Goal: Task Accomplishment & Management: Complete application form

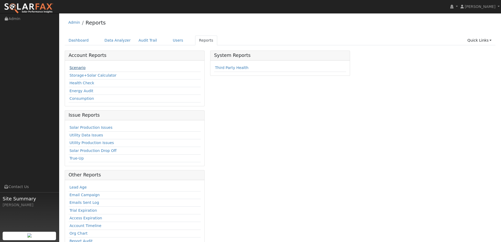
click at [83, 66] on link "Scenario" at bounding box center [77, 67] width 16 height 4
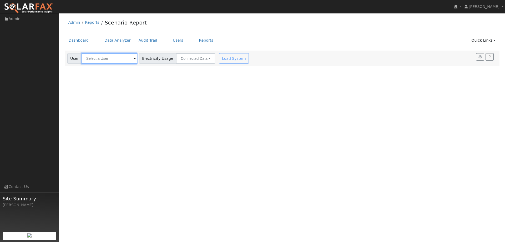
click at [112, 56] on input "text" at bounding box center [109, 58] width 56 height 11
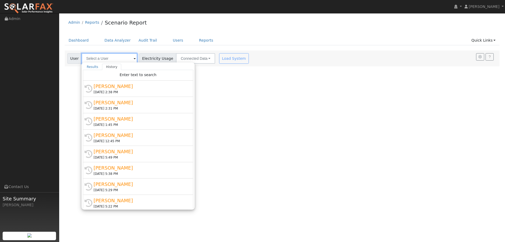
type input "K"
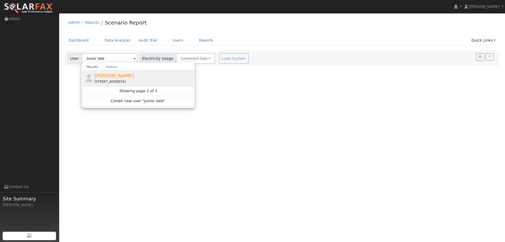
click at [114, 73] on span "Junior Valeliano" at bounding box center [113, 76] width 39 height 6
type input "Junior Valeliano"
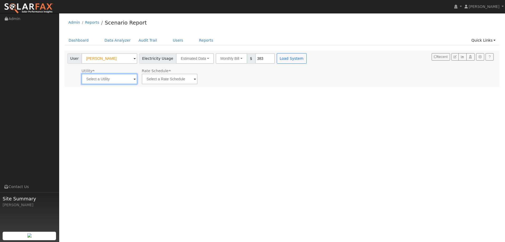
click at [99, 83] on input "text" at bounding box center [109, 79] width 56 height 11
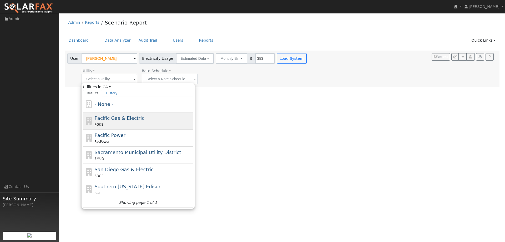
click at [125, 119] on span "Pacific Gas & Electric" at bounding box center [120, 118] width 50 height 6
type input "Pacific Gas & Electric"
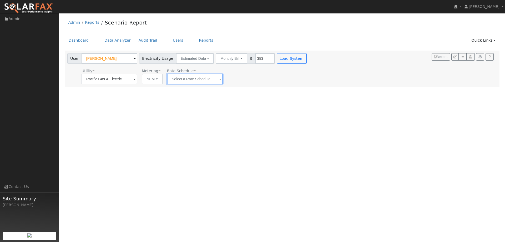
click at [205, 80] on input "text" at bounding box center [195, 79] width 56 height 11
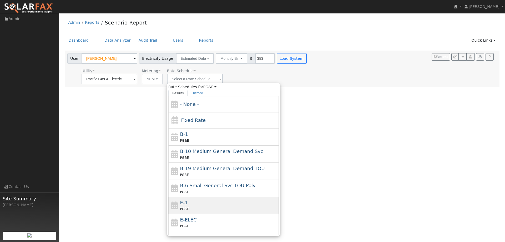
click at [195, 199] on div "E-1 PG&E" at bounding box center [228, 205] width 97 height 13
type input "E-1"
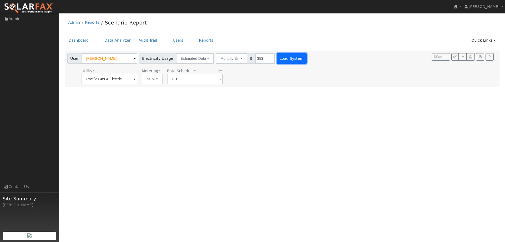
click at [276, 60] on button "Load System" at bounding box center [291, 58] width 30 height 11
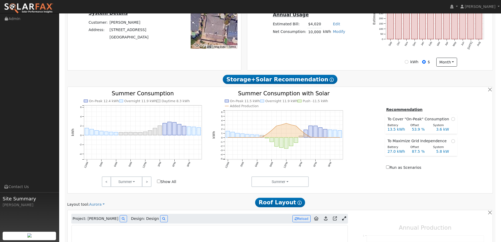
type input "0"
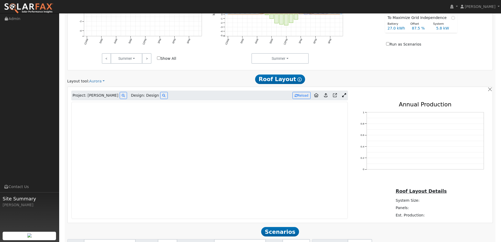
click at [49, 9] on img at bounding box center [28, 8] width 49 height 11
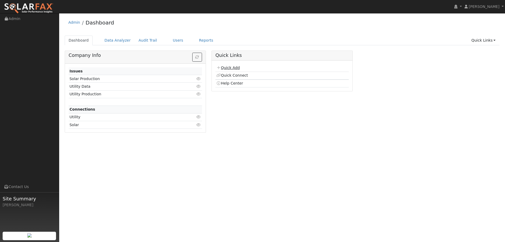
click at [227, 67] on link "Quick Add" at bounding box center [227, 67] width 23 height 4
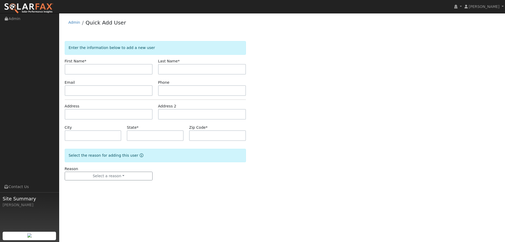
click at [90, 70] on div "Enter the information below to add a new user First Name * Last Name * Email Ph…" at bounding box center [282, 116] width 435 height 150
click at [90, 70] on input "text" at bounding box center [109, 69] width 88 height 11
type input "Adam"
click at [212, 69] on input "text" at bounding box center [202, 69] width 88 height 11
type input "Pritchett"
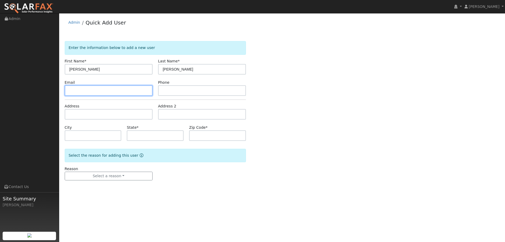
click at [115, 88] on input "text" at bounding box center [109, 90] width 88 height 11
paste input "adam@ajpconline.com"
type input "adam@ajpconline.com"
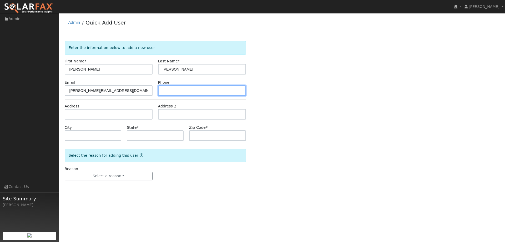
click at [199, 87] on input "text" at bounding box center [202, 90] width 88 height 11
paste input "(707) 480-7126"
type input "(707) 480-7126"
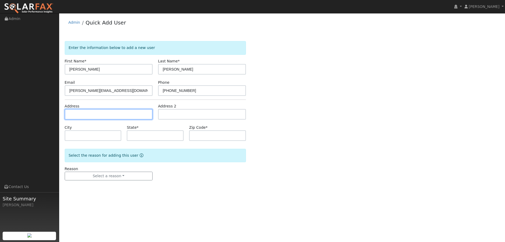
click at [113, 111] on input "text" at bounding box center [109, 114] width 88 height 11
paste input "[STREET_ADDRESS]"
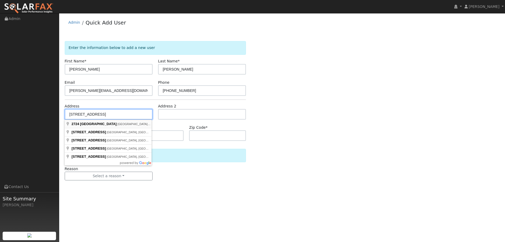
type input "[STREET_ADDRESS]"
type input "[GEOGRAPHIC_DATA]"
type input "CA"
type input "95691"
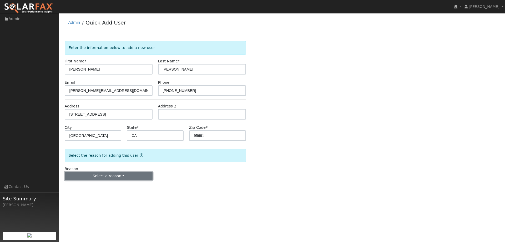
click at [114, 175] on button "Select a reason" at bounding box center [109, 175] width 88 height 9
click at [100, 183] on link "New lead" at bounding box center [94, 186] width 58 height 7
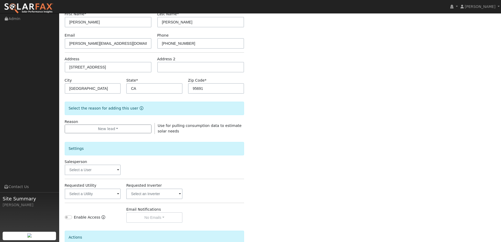
scroll to position [99, 0]
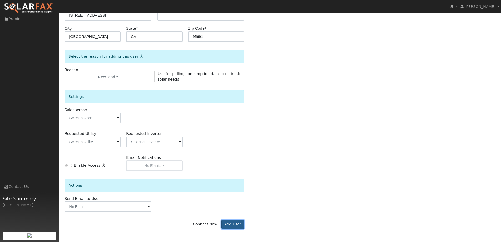
click at [234, 224] on button "Add User" at bounding box center [232, 223] width 23 height 9
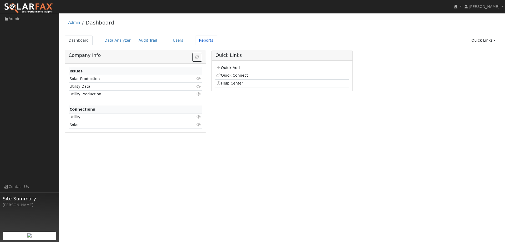
click at [199, 43] on link "Reports" at bounding box center [206, 40] width 22 height 10
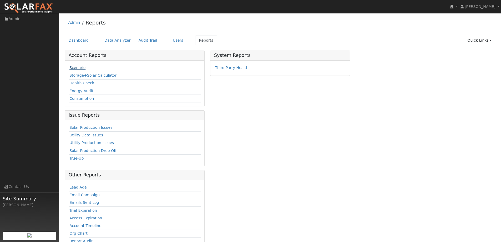
click at [71, 69] on link "Scenario" at bounding box center [77, 67] width 16 height 4
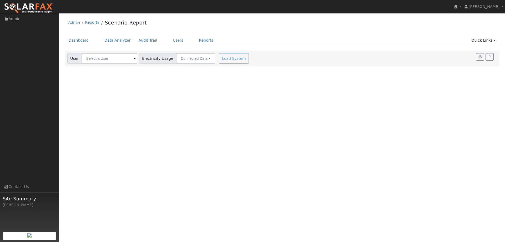
click at [119, 52] on div "User Account Select an Ac... Electricity Usage Connected Data Connected Data Es…" at bounding box center [158, 57] width 185 height 12
click at [118, 62] on input "text" at bounding box center [109, 58] width 56 height 11
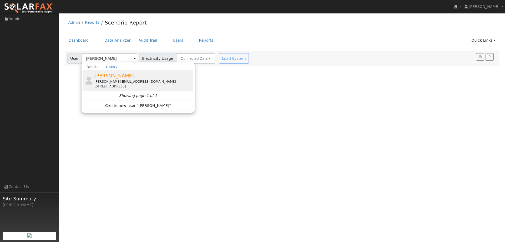
click at [125, 81] on div "[PERSON_NAME][EMAIL_ADDRESS][DOMAIN_NAME]" at bounding box center [142, 81] width 97 height 5
type input "[PERSON_NAME]"
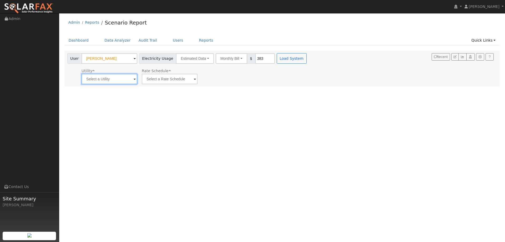
click at [113, 81] on input "text" at bounding box center [109, 79] width 56 height 11
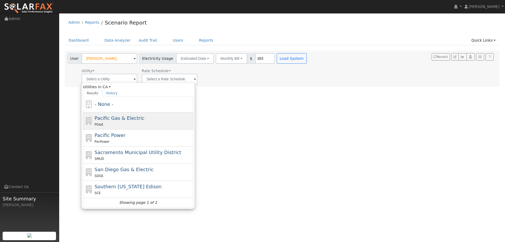
click at [126, 118] on span "Pacific Gas & Electric" at bounding box center [120, 118] width 50 height 6
type input "Pacific Gas & Electric"
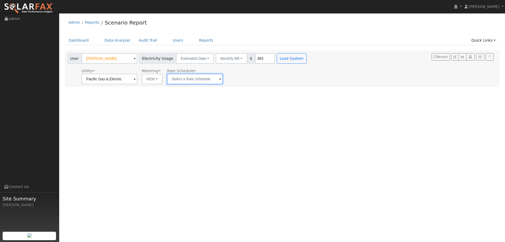
click at [179, 81] on input "text" at bounding box center [195, 79] width 56 height 11
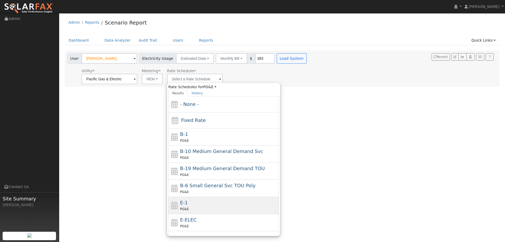
click at [207, 203] on div "E-1 PG&E" at bounding box center [228, 205] width 97 height 13
type input "E-1"
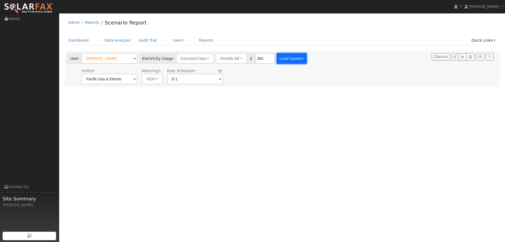
click at [283, 58] on button "Load System" at bounding box center [291, 58] width 30 height 11
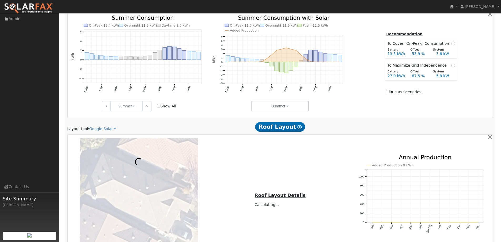
scroll to position [263, 0]
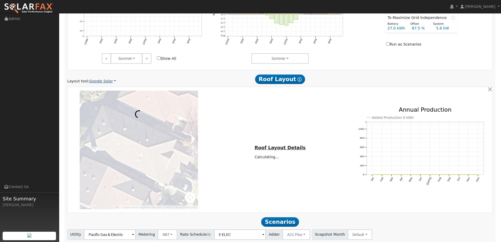
click at [105, 83] on link "Google Solar" at bounding box center [102, 81] width 27 height 6
click at [106, 104] on link "Aurora" at bounding box center [106, 104] width 37 height 7
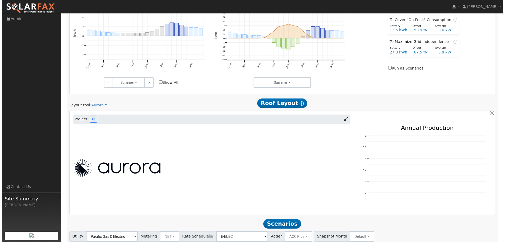
scroll to position [276, 0]
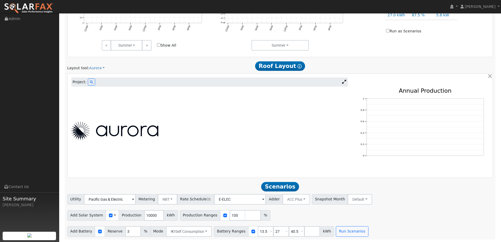
click at [85, 83] on div "Project:" at bounding box center [209, 81] width 276 height 9
click at [88, 83] on button at bounding box center [91, 81] width 7 height 7
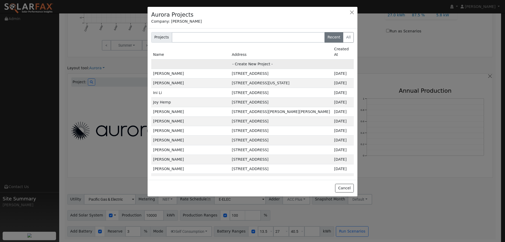
click at [265, 59] on td "- Create New Project -" at bounding box center [252, 63] width 202 height 9
type input "Adam Pritchett"
type input "2724 Rogue River Circle"
type input "West Sacramento"
type input "CA"
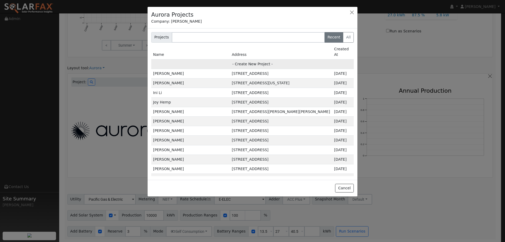
type input "95691"
type input "Design"
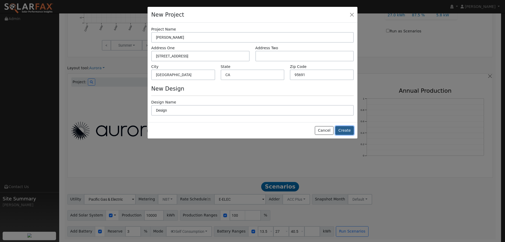
click at [341, 131] on button "Create" at bounding box center [344, 130] width 18 height 9
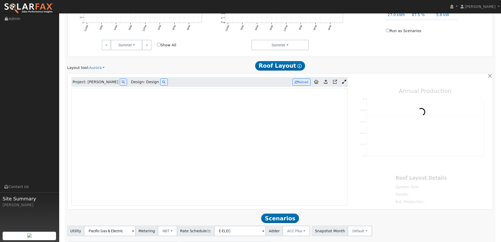
type input "0"
click at [28, 4] on img at bounding box center [28, 8] width 49 height 11
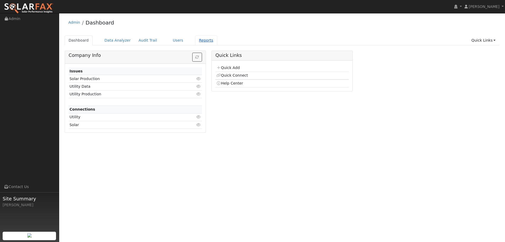
click at [196, 42] on link "Reports" at bounding box center [206, 40] width 22 height 10
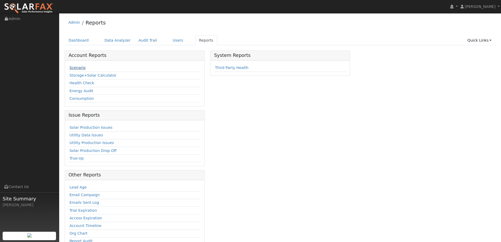
click at [83, 65] on link "Scenario" at bounding box center [77, 67] width 16 height 4
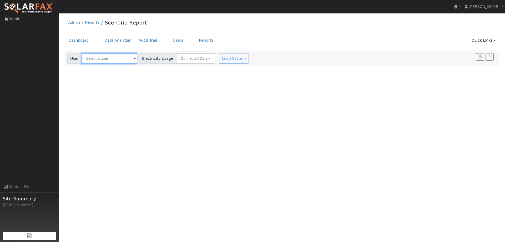
click at [108, 59] on input "text" at bounding box center [109, 58] width 56 height 11
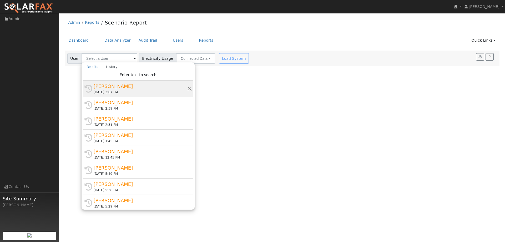
click at [122, 93] on div "09/17/2025 3:07 PM" at bounding box center [141, 92] width 94 height 5
type input "Adam Pritchett"
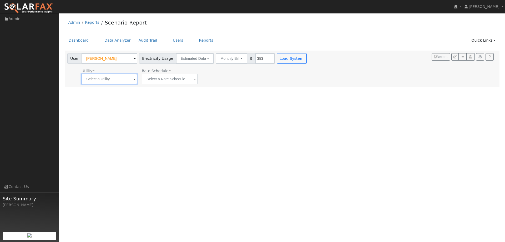
click at [109, 80] on input "text" at bounding box center [109, 79] width 56 height 11
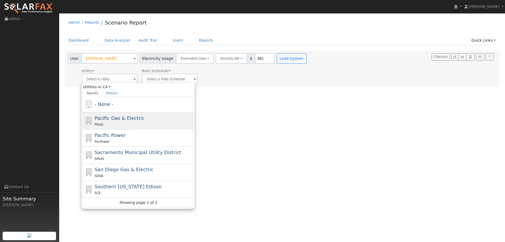
click at [114, 120] on span "Pacific Gas & Electric" at bounding box center [120, 118] width 50 height 6
type input "Pacific Gas & Electric"
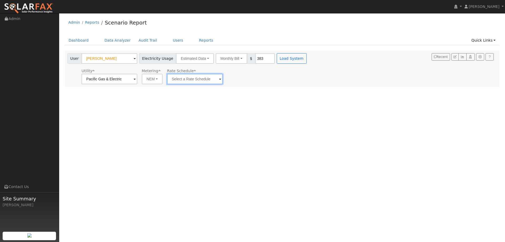
click at [207, 78] on input "text" at bounding box center [195, 79] width 56 height 11
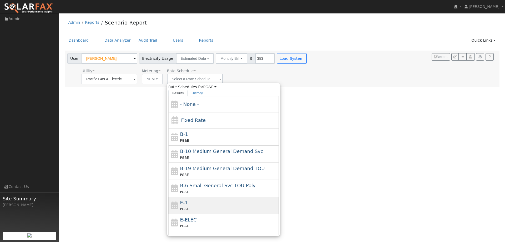
drag, startPoint x: 213, startPoint y: 212, endPoint x: 213, endPoint y: 209, distance: 2.9
click at [213, 209] on div "E-1 PG&E" at bounding box center [223, 205] width 110 height 17
type input "E-1"
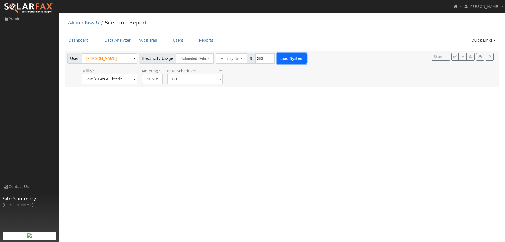
click at [284, 54] on button "Load System" at bounding box center [291, 58] width 30 height 11
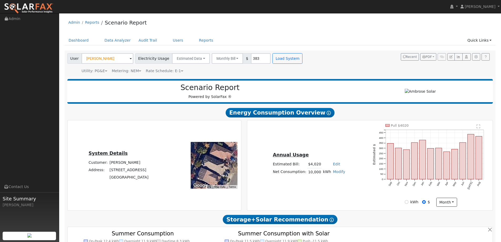
type input "0"
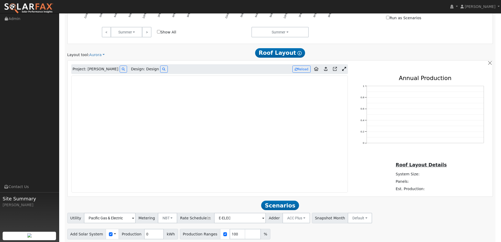
scroll to position [263, 0]
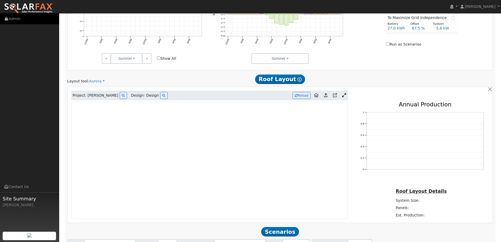
click at [44, 13] on link "Admin" at bounding box center [29, 18] width 59 height 11
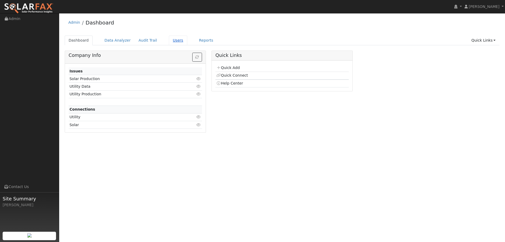
click at [175, 40] on link "Users" at bounding box center [178, 40] width 18 height 10
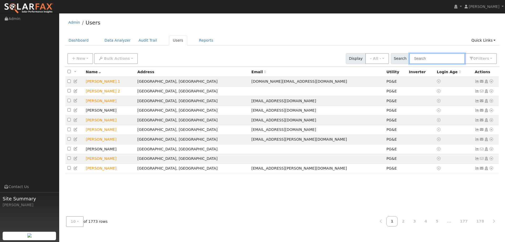
click at [416, 57] on input "text" at bounding box center [437, 58] width 56 height 11
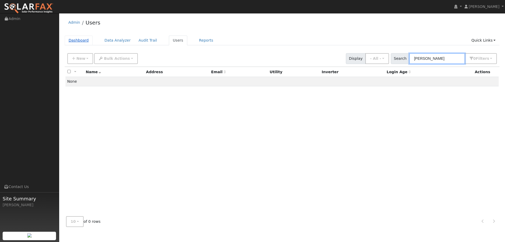
type input "Doug Elli"
click at [82, 40] on link "Dashboard" at bounding box center [79, 40] width 28 height 10
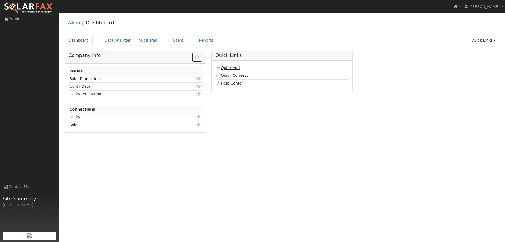
click at [229, 67] on link "Quick Add" at bounding box center [227, 67] width 23 height 4
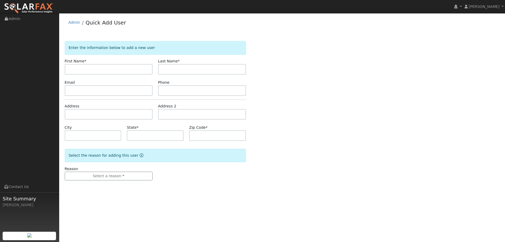
click at [105, 69] on div "Enter the information below to add a new user First Name * Last Name * Email Ph…" at bounding box center [282, 116] width 435 height 150
click at [118, 72] on input "text" at bounding box center [109, 69] width 88 height 11
type input "[PERSON_NAME]"
click at [164, 70] on input "text" at bounding box center [202, 69] width 88 height 11
type input "[PERSON_NAME]"
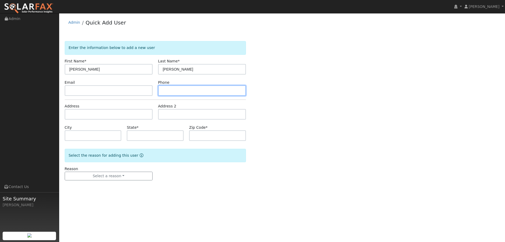
click at [189, 91] on input "text" at bounding box center [202, 90] width 88 height 11
paste input "[PHONE_NUMBER]"
type input "[PHONE_NUMBER]"
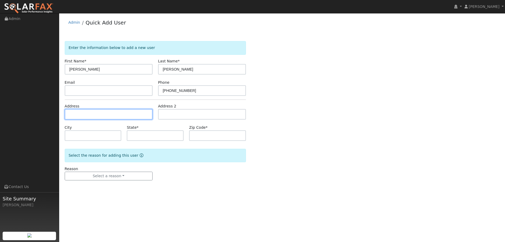
click at [132, 115] on input "text" at bounding box center [109, 114] width 88 height 11
click at [132, 114] on input "text" at bounding box center [109, 114] width 88 height 11
paste input "[STREET_ADDRESS]"
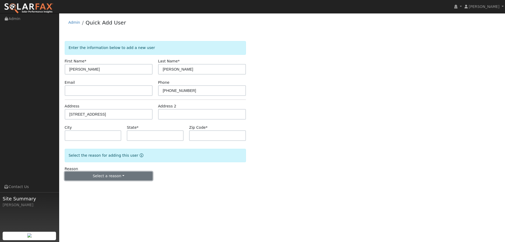
click at [141, 179] on button "Select a reason" at bounding box center [109, 175] width 88 height 9
click at [101, 185] on link "New lead" at bounding box center [94, 186] width 58 height 7
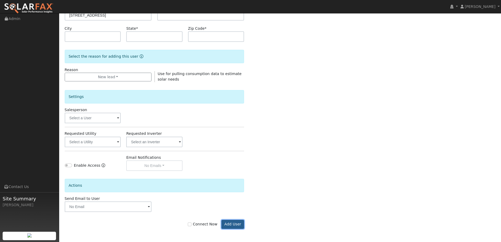
click at [235, 220] on button "Add User" at bounding box center [232, 223] width 23 height 9
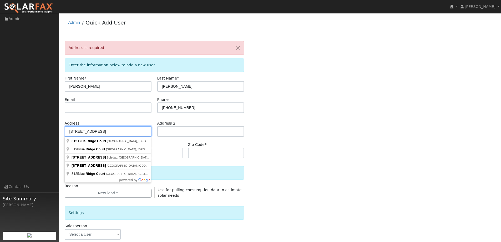
click at [115, 133] on input "[STREET_ADDRESS]" at bounding box center [108, 131] width 87 height 11
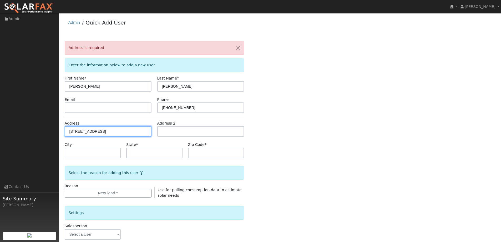
type input "[STREET_ADDRESS]"
type input "[GEOGRAPHIC_DATA]"
type input "CA"
type input "95688"
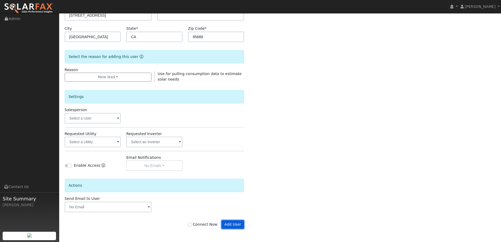
click at [237, 221] on button "Add User" at bounding box center [232, 224] width 23 height 9
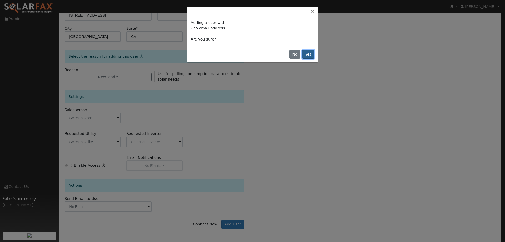
click at [308, 55] on button "Yes" at bounding box center [308, 54] width 12 height 9
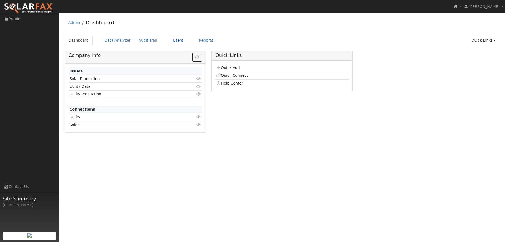
click at [169, 41] on link "Users" at bounding box center [178, 40] width 18 height 10
